Goal: Find specific page/section: Find specific page/section

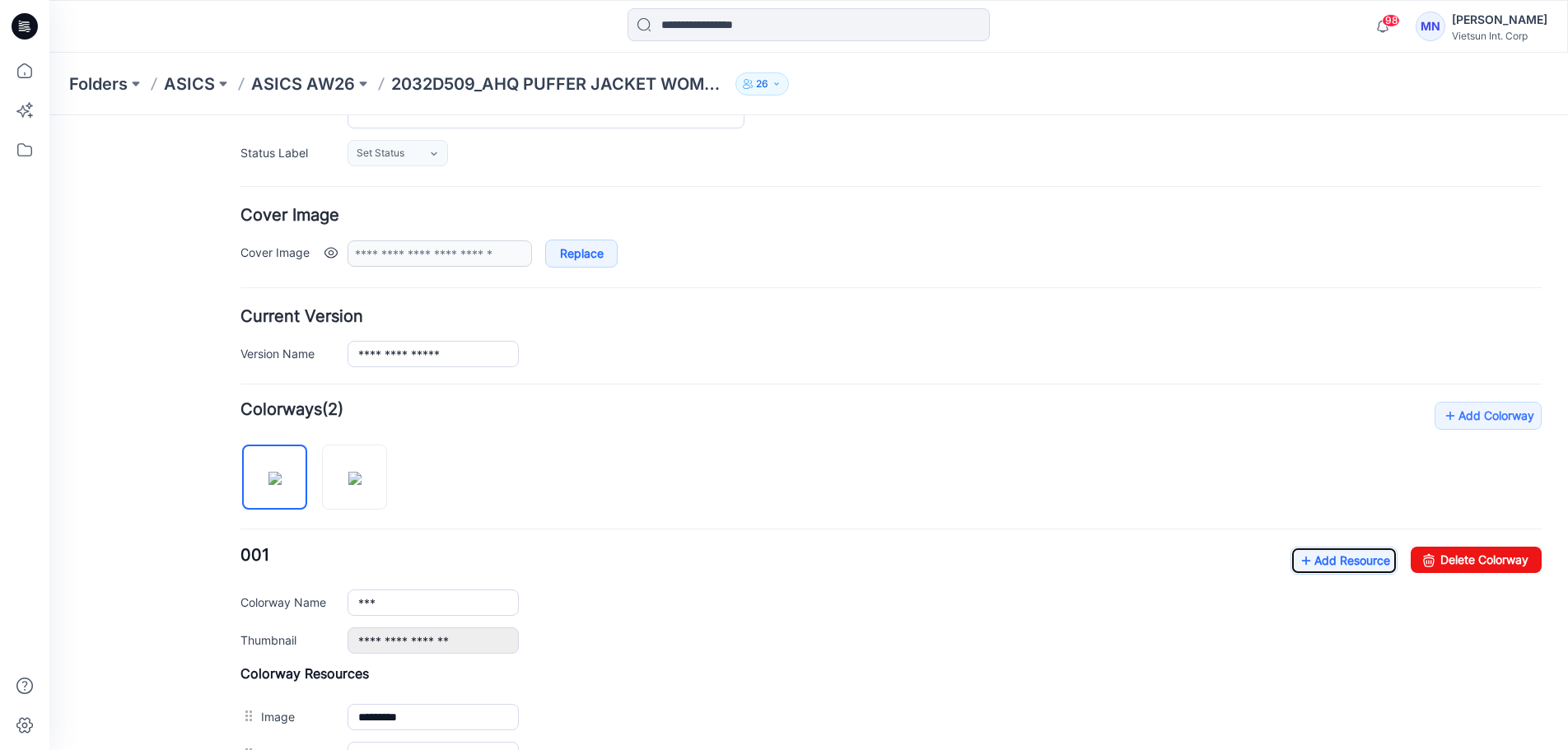
scroll to position [187, 0]
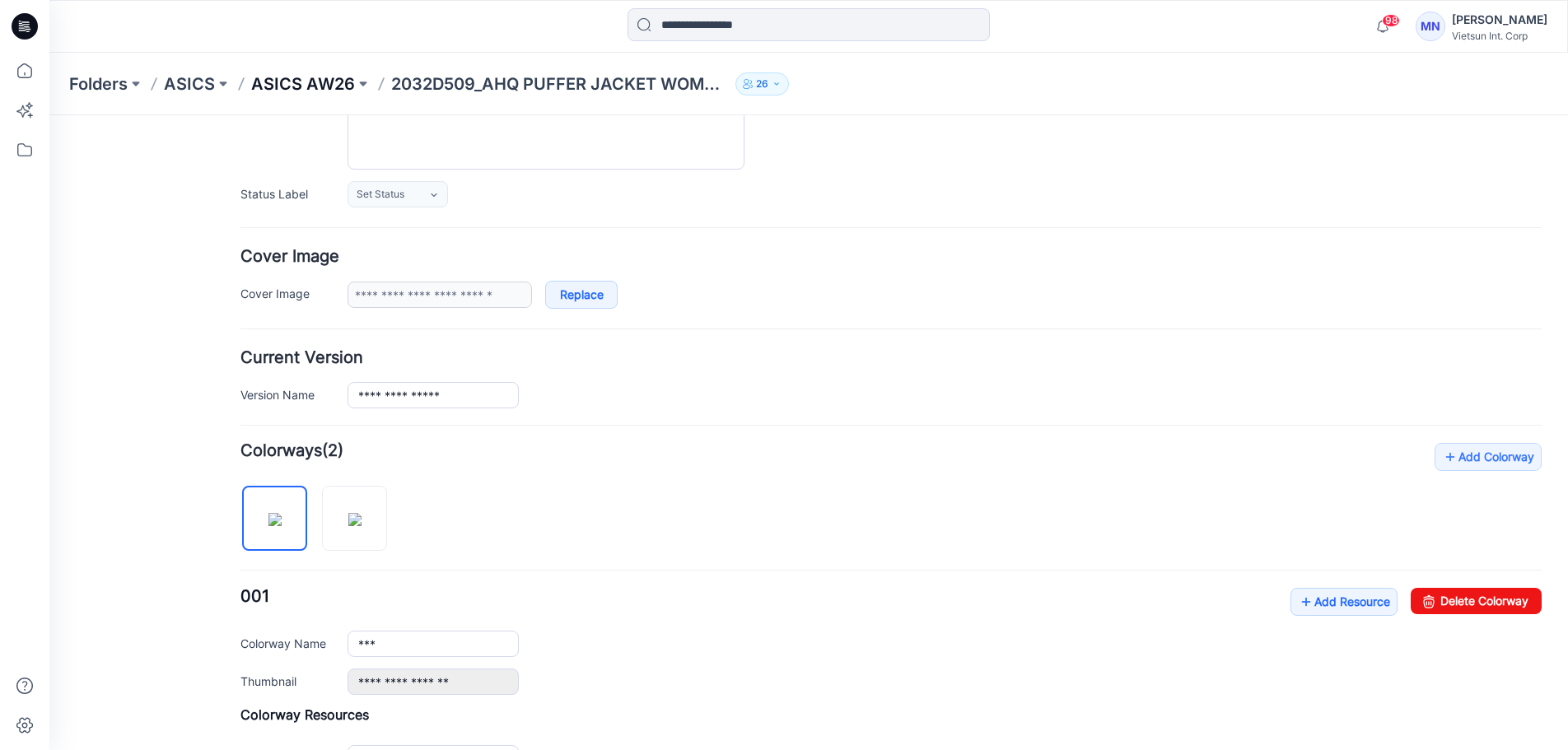
click at [334, 79] on p "ASICS AW26" at bounding box center [303, 84] width 103 height 23
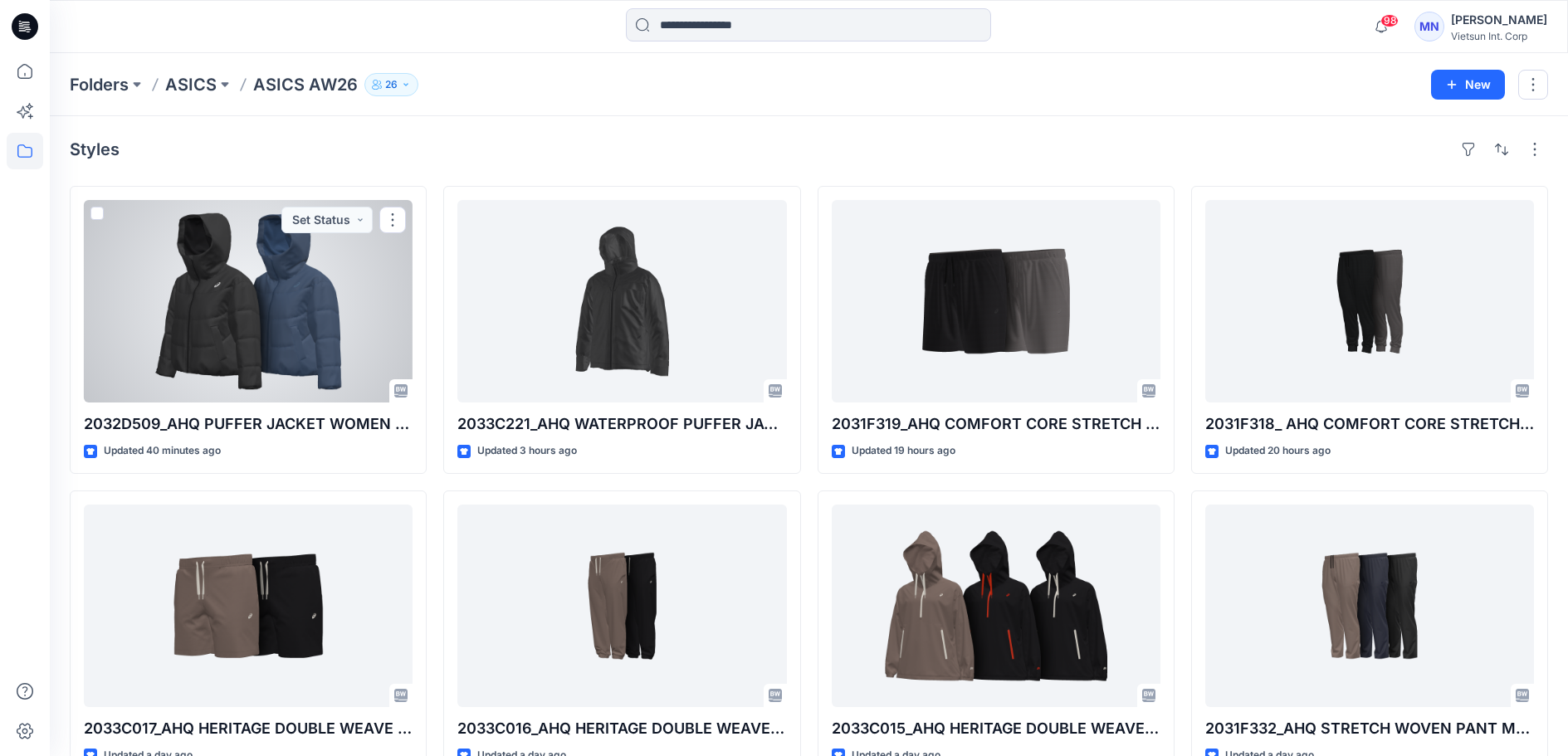
click at [309, 330] on div at bounding box center [248, 301] width 329 height 202
